Goal: Task Accomplishment & Management: Use online tool/utility

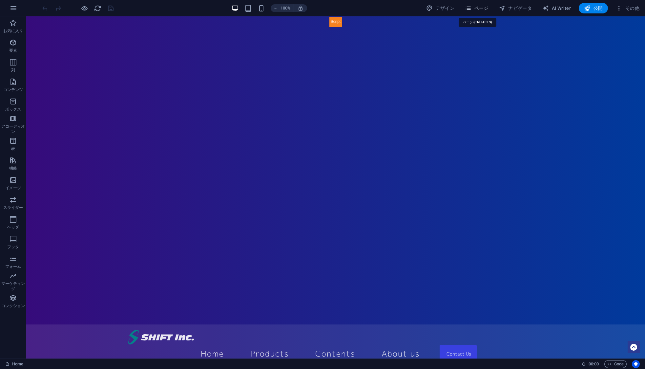
click at [485, 8] on span "ページ" at bounding box center [477, 8] width 24 height 7
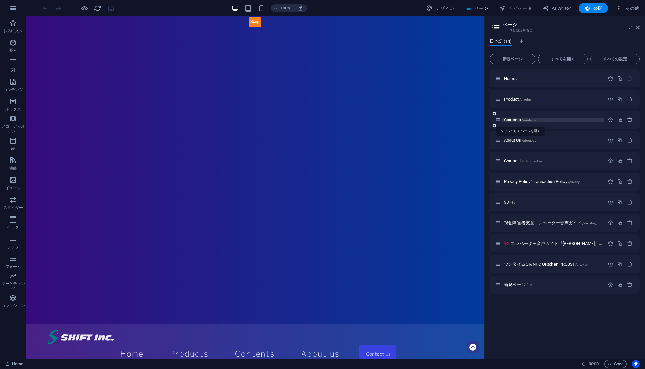
click at [509, 119] on span "Contents /contents" at bounding box center [520, 119] width 32 height 5
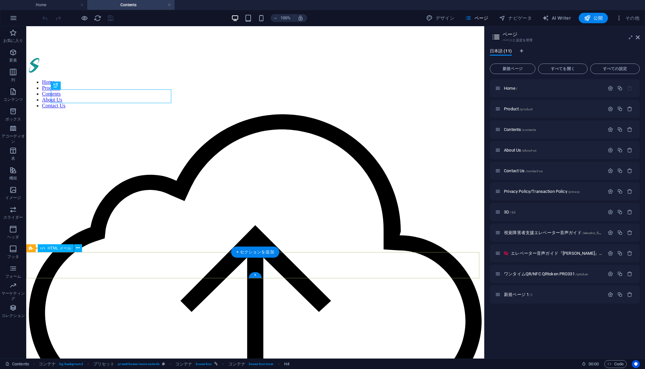
drag, startPoint x: 303, startPoint y: 256, endPoint x: 328, endPoint y: 283, distance: 36.9
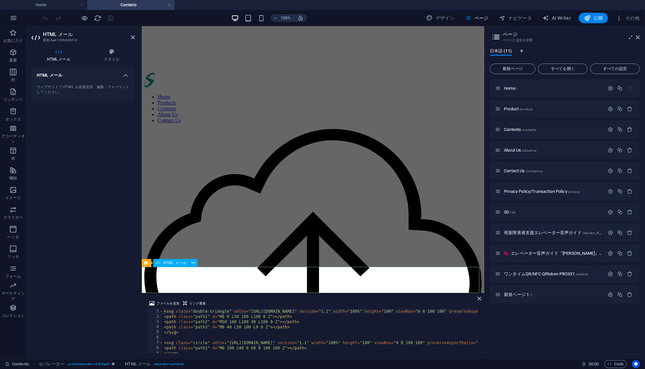
click at [147, 262] on icon at bounding box center [146, 263] width 4 height 8
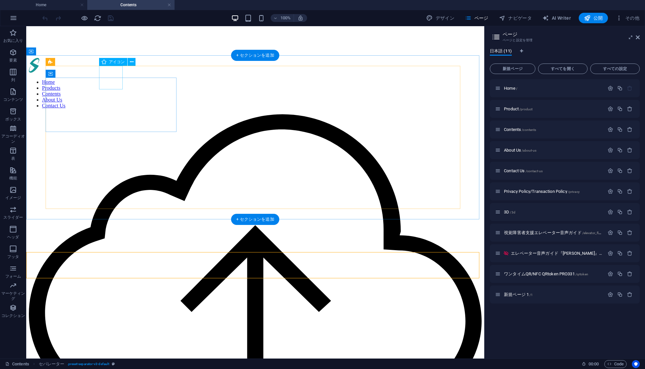
click at [109, 114] on figure at bounding box center [255, 308] width 452 height 389
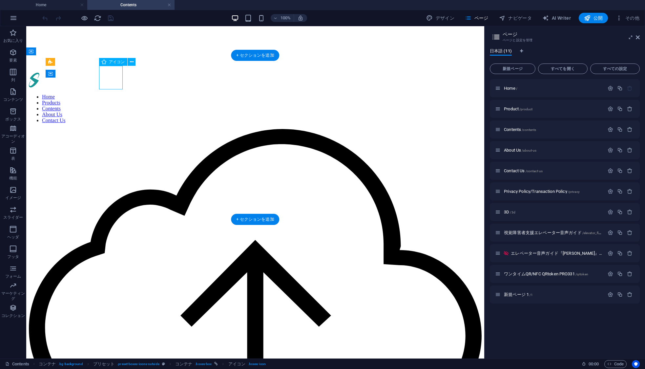
select select "xMidYMid"
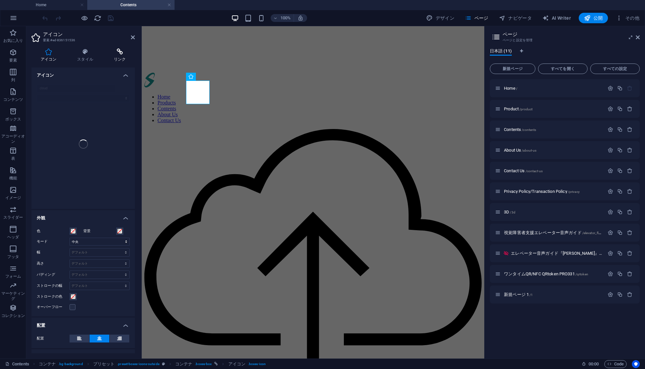
click at [120, 53] on icon at bounding box center [120, 52] width 30 height 7
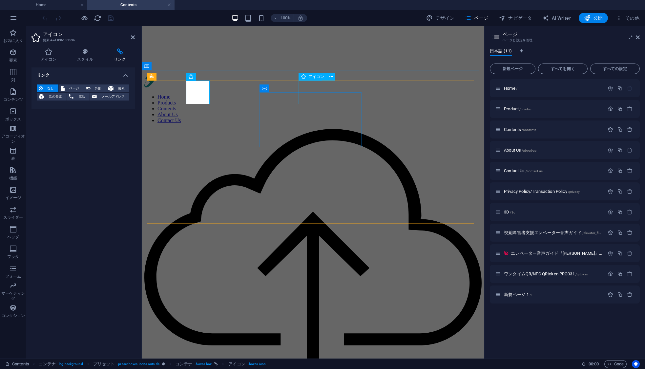
select select "xMidYMid"
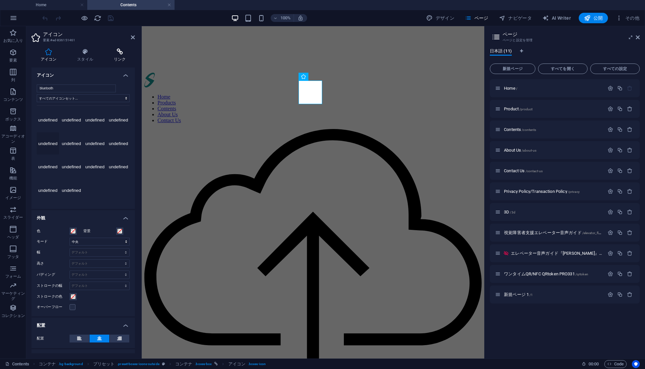
click at [120, 56] on h4 "リンク" at bounding box center [120, 56] width 30 height 14
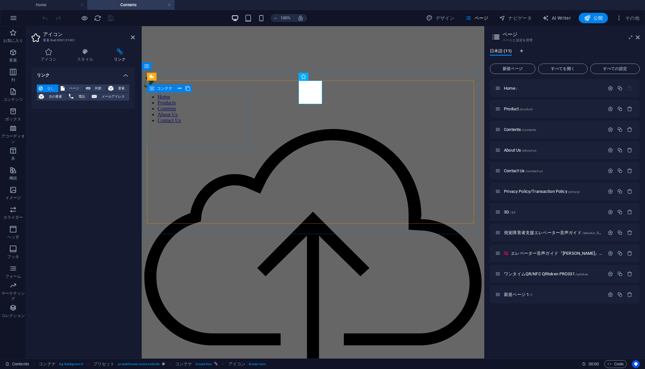
click at [153, 89] on icon at bounding box center [151, 89] width 5 height 8
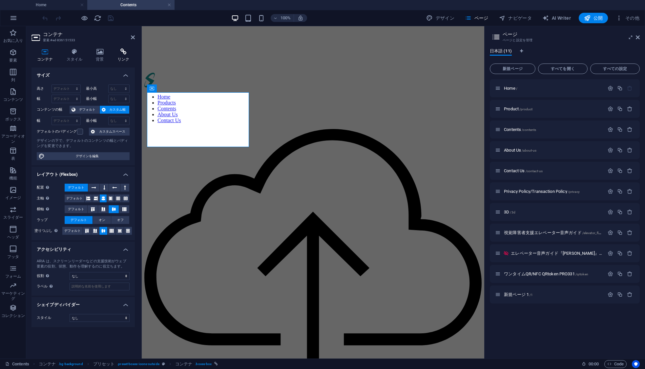
click at [120, 54] on icon at bounding box center [123, 52] width 23 height 7
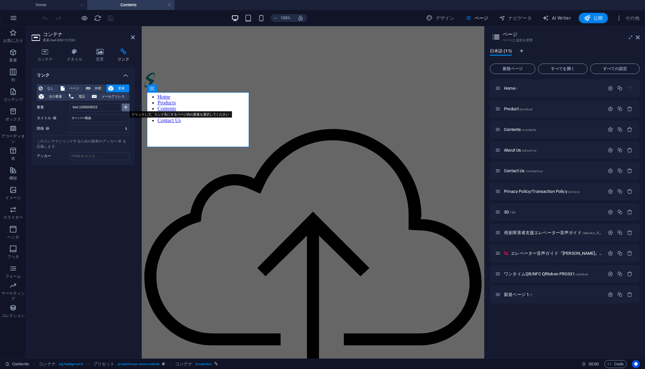
click at [124, 108] on icon at bounding box center [125, 107] width 3 height 3
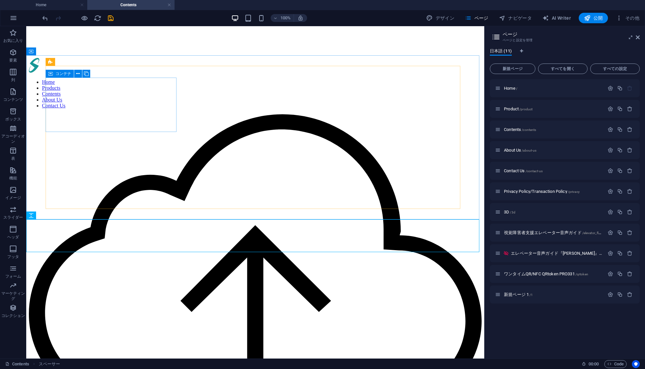
click at [68, 73] on span "コンテナ" at bounding box center [63, 74] width 16 height 4
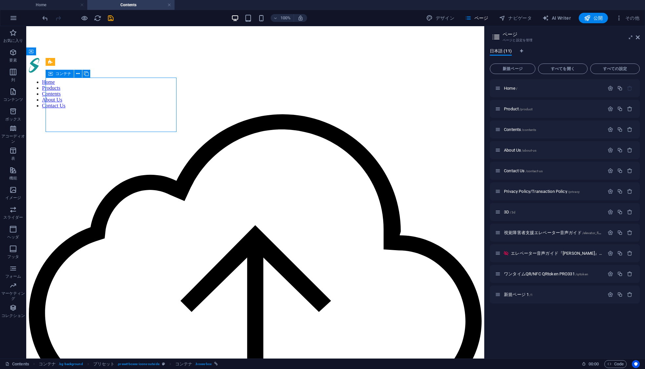
click at [68, 73] on span "コンテナ" at bounding box center [63, 74] width 16 height 4
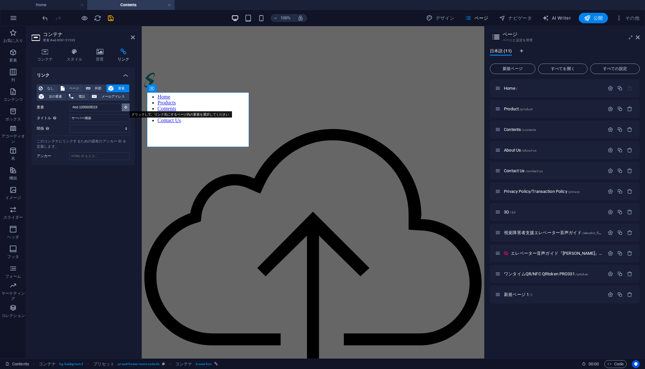
click at [126, 107] on icon at bounding box center [125, 107] width 3 height 3
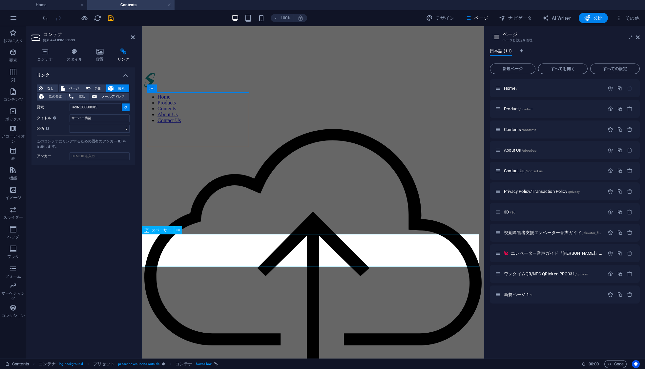
type input "#ed-836151674"
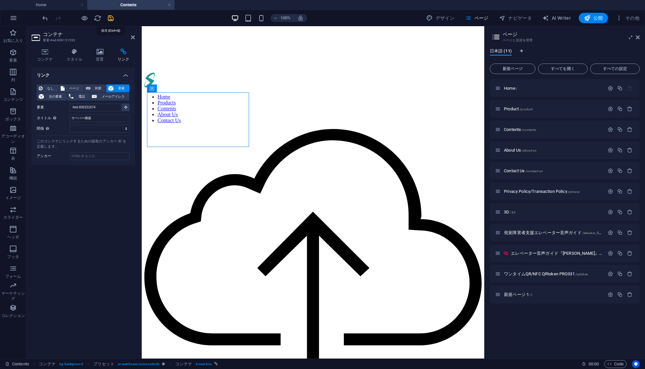
click at [109, 18] on icon "save" at bounding box center [111, 18] width 8 height 8
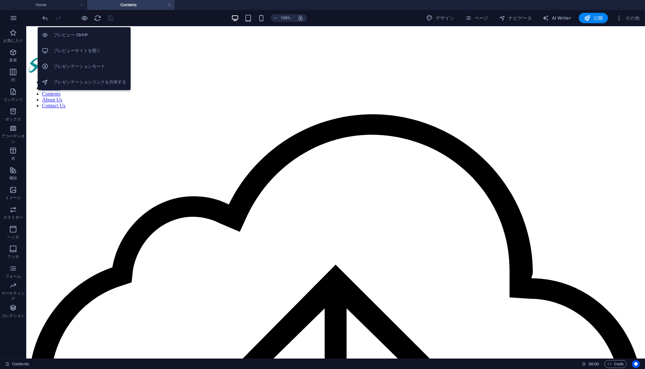
click at [85, 35] on h6 "プレビュー Ctrl+P" at bounding box center [89, 35] width 73 height 8
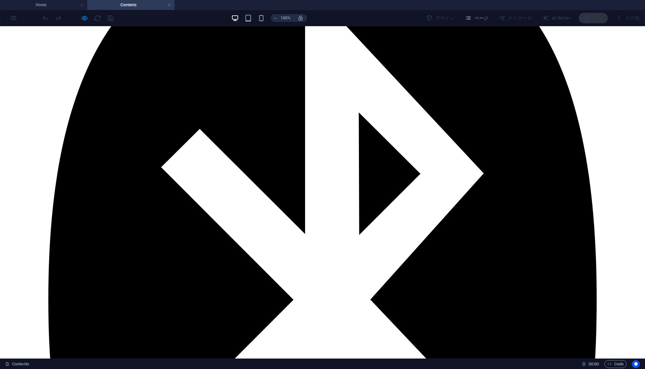
scroll to position [766, 0]
